Goal: Transaction & Acquisition: Obtain resource

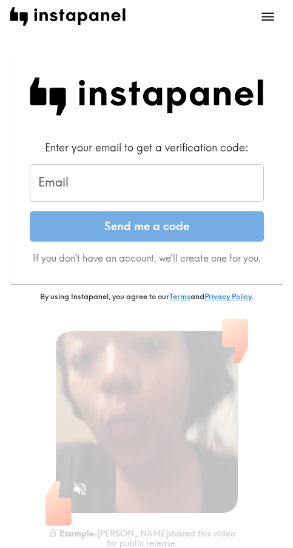
click at [93, 187] on input "Email" at bounding box center [147, 183] width 234 height 38
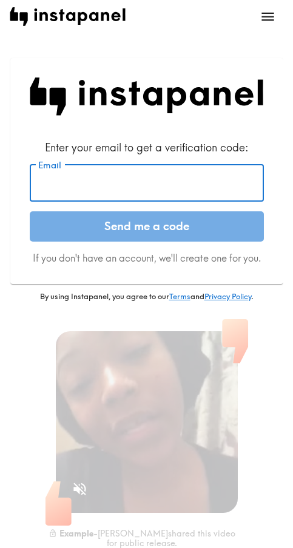
paste input "[EMAIL_ADDRESS][DOMAIN_NAME]"
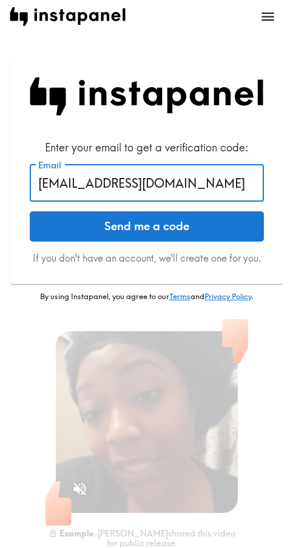
type input "[EMAIL_ADDRESS][DOMAIN_NAME]"
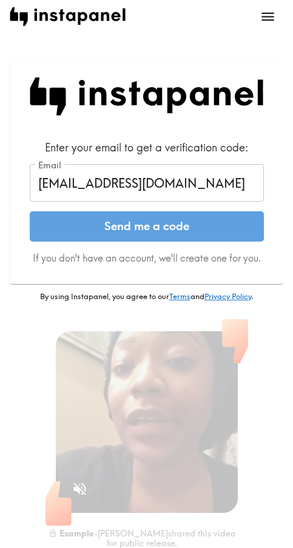
click at [103, 232] on button "Send me a code" at bounding box center [147, 227] width 234 height 30
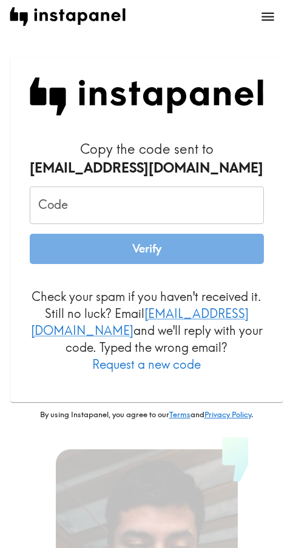
click at [69, 194] on input "Code" at bounding box center [147, 206] width 234 height 38
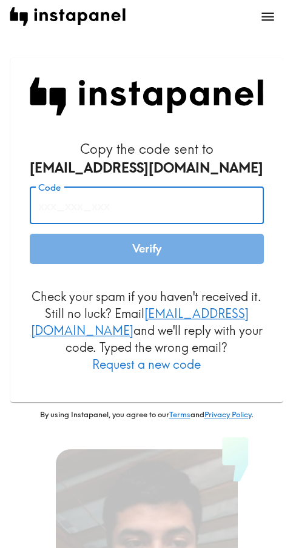
paste input "EJy_eqr_7Nq"
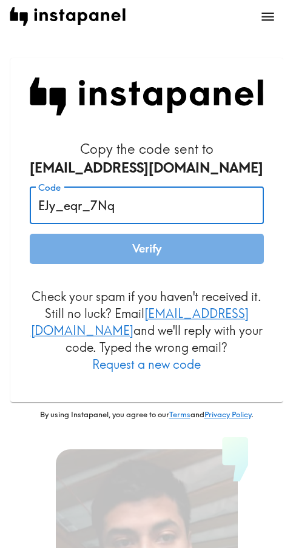
type input "EJy_eqr_7Nq"
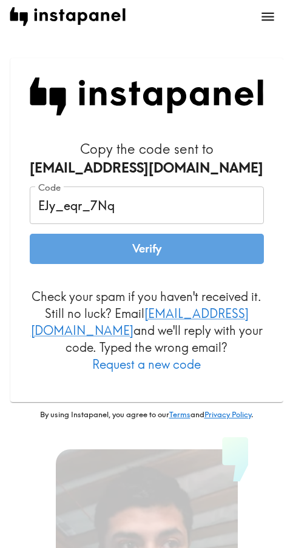
click at [115, 250] on button "Verify" at bounding box center [147, 249] width 234 height 30
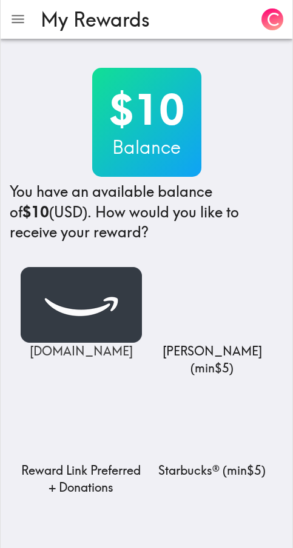
click at [68, 318] on img at bounding box center [81, 305] width 121 height 76
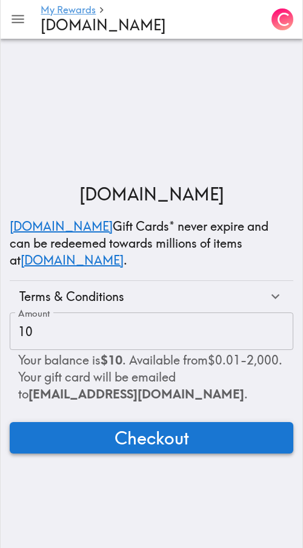
click at [130, 439] on span "Checkout" at bounding box center [152, 438] width 75 height 24
